Goal: Navigation & Orientation: Find specific page/section

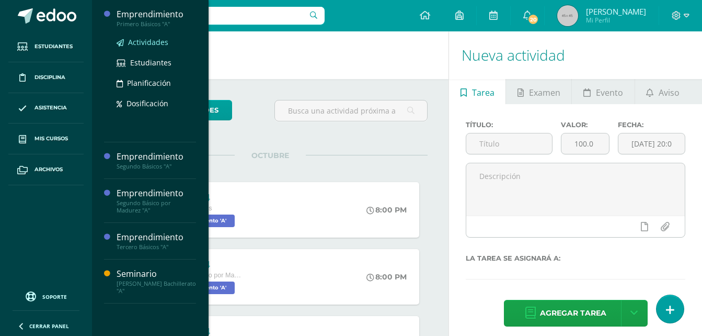
click at [151, 48] on link "Actividades" at bounding box center [156, 42] width 79 height 12
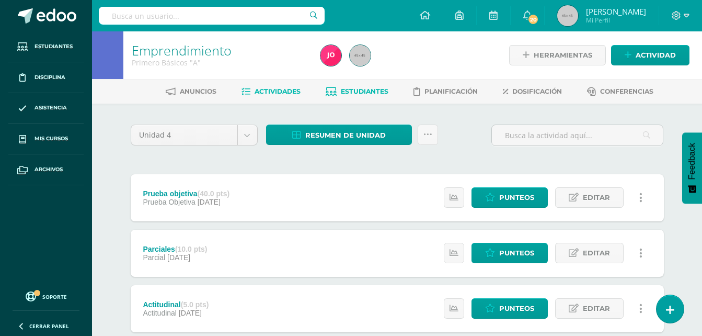
click at [341, 92] on span "Estudiantes" at bounding box center [365, 91] width 48 height 8
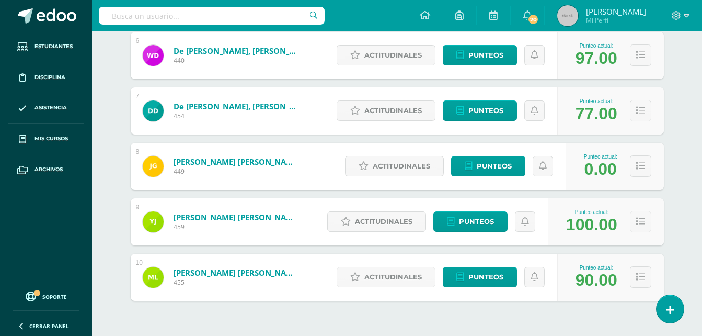
scroll to position [503, 0]
